Goal: Navigation & Orientation: Find specific page/section

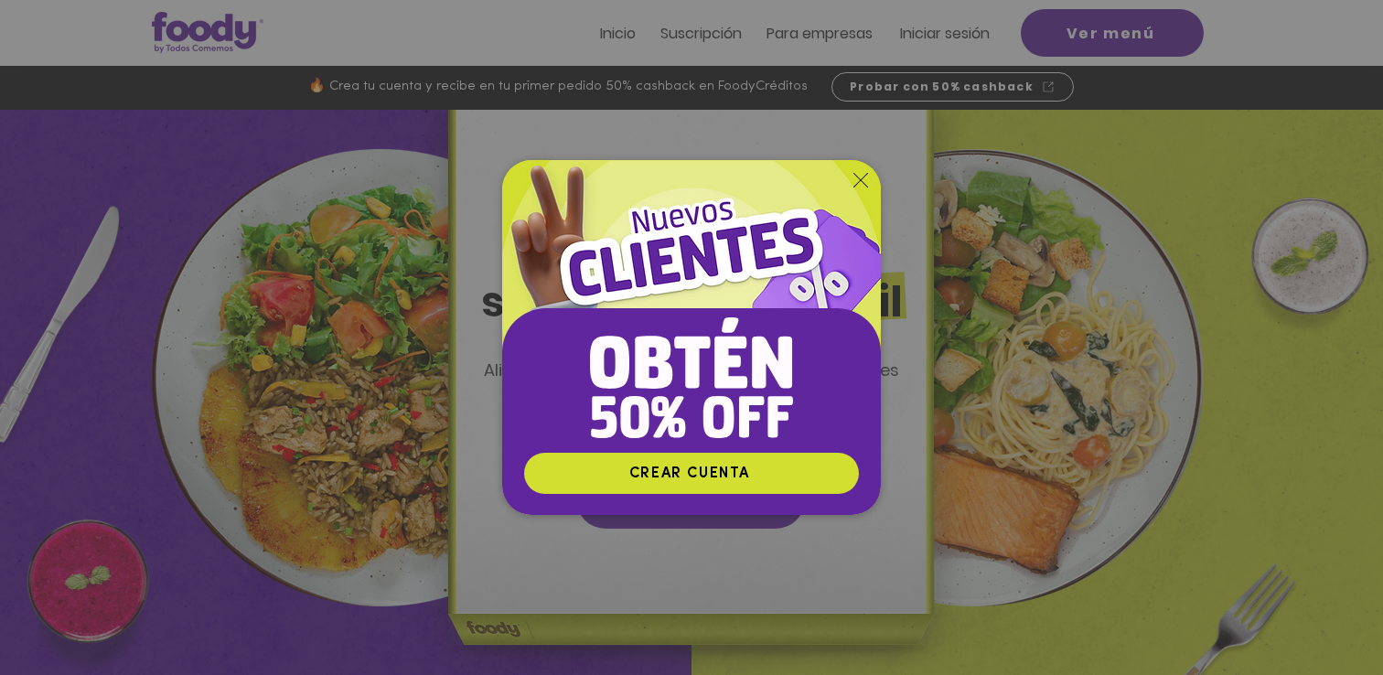
click at [860, 185] on icon "Volver al sitio" at bounding box center [861, 180] width 15 height 15
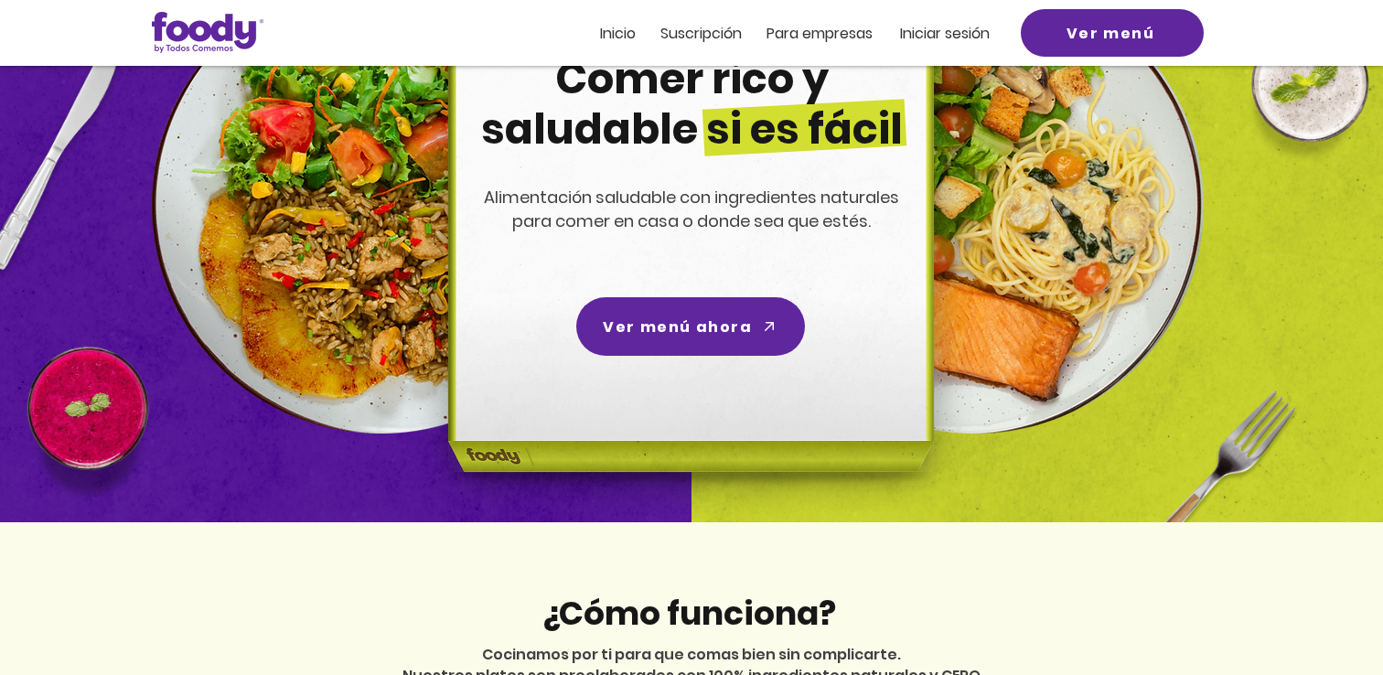
scroll to position [174, 0]
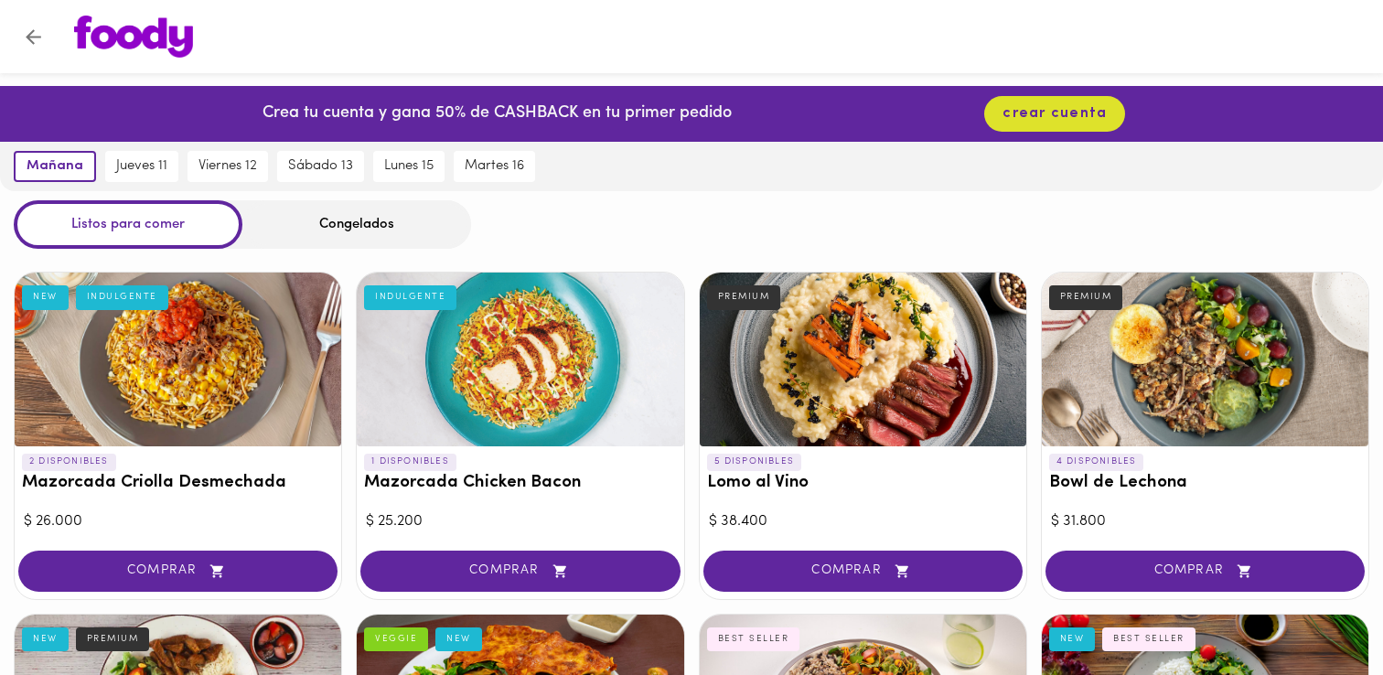
click at [360, 219] on div "Congelados" at bounding box center [356, 224] width 229 height 48
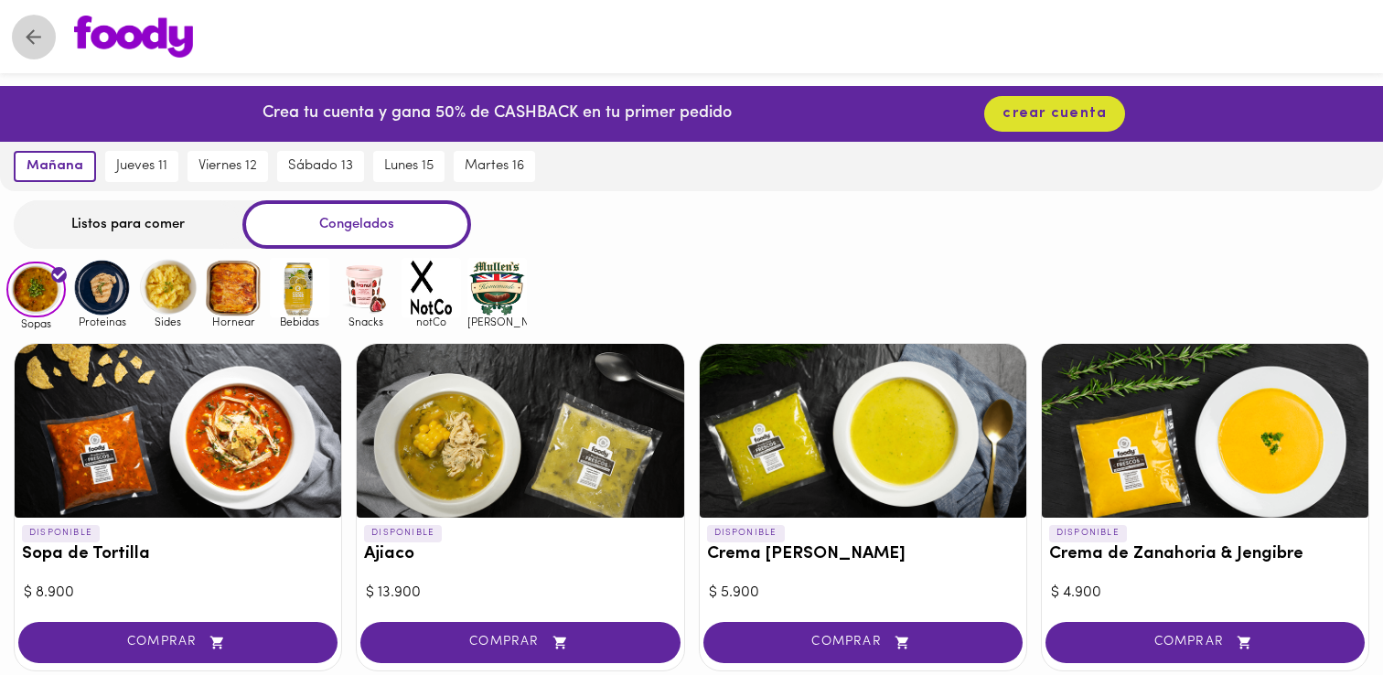
click at [38, 43] on icon "Volver" at bounding box center [33, 37] width 23 height 23
click at [147, 226] on div "Listos para comer" at bounding box center [128, 224] width 229 height 48
